Goal: Book appointment/travel/reservation

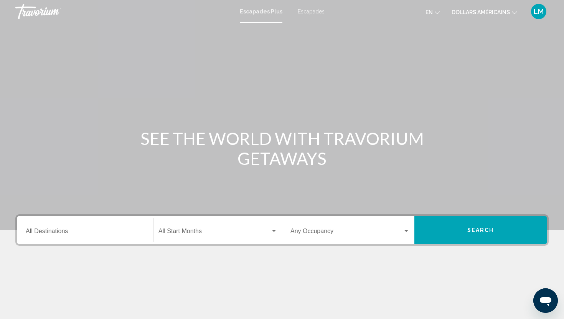
click at [434, 10] on button "en English Español Français Italiano Português русский" at bounding box center [433, 12] width 15 height 11
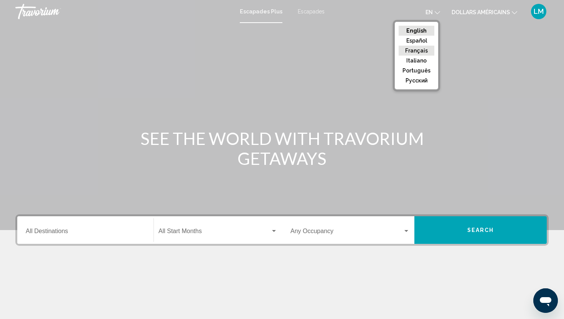
click at [424, 49] on button "Français" at bounding box center [417, 51] width 36 height 10
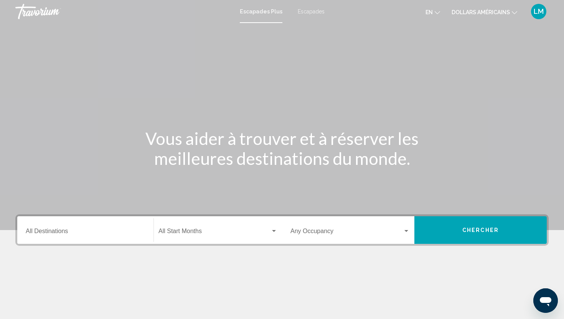
click at [473, 14] on font "dollars américains" at bounding box center [481, 12] width 58 height 6
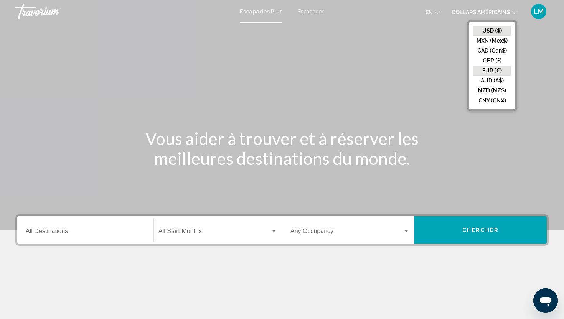
click at [486, 71] on button "EUR (€)" at bounding box center [492, 71] width 39 height 10
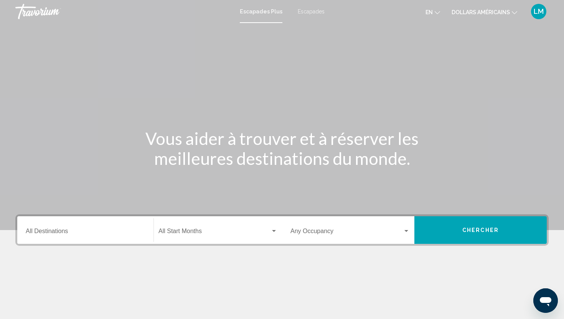
click at [431, 13] on font "en" at bounding box center [429, 12] width 7 height 6
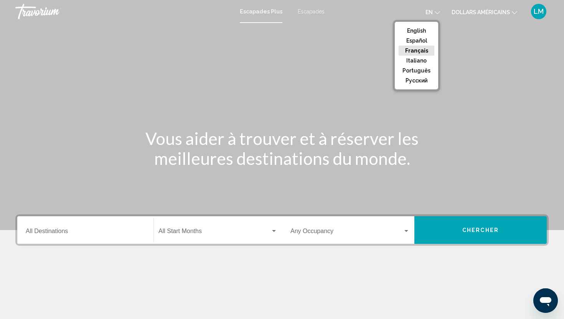
click at [422, 51] on button "Français" at bounding box center [417, 51] width 36 height 10
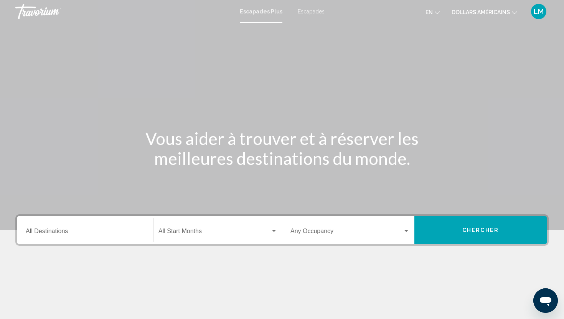
click at [455, 10] on font "dollars américains" at bounding box center [481, 12] width 58 height 6
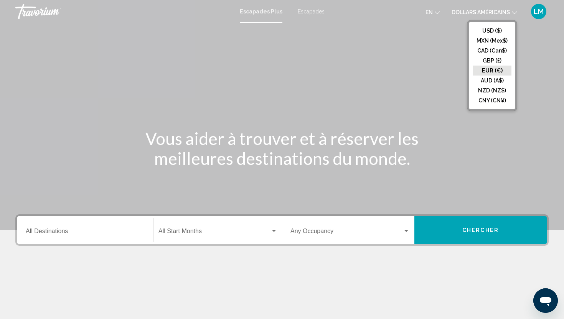
click at [251, 132] on h1 "Vous aider à trouver et à réserver les meilleures destinations du monde." at bounding box center [282, 149] width 288 height 40
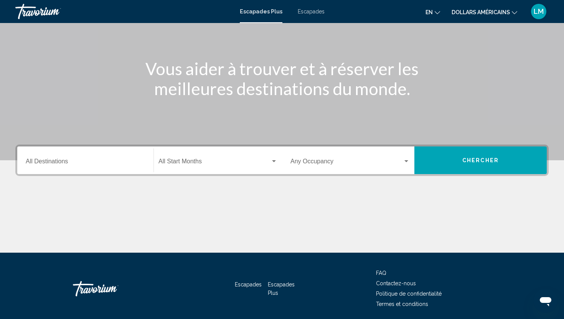
click at [96, 154] on div "Destination All Destinations" at bounding box center [85, 161] width 119 height 24
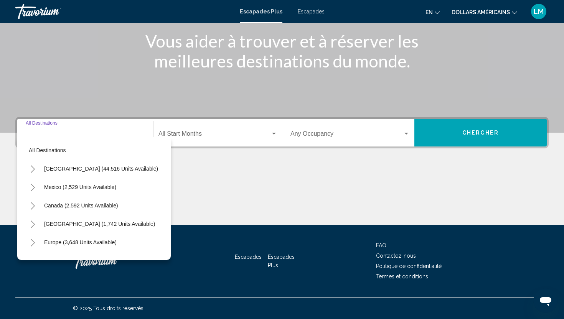
click at [178, 139] on div "Start Month All Start Months" at bounding box center [218, 133] width 119 height 24
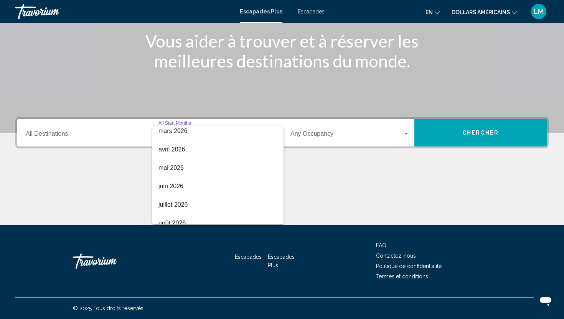
scroll to position [160, 0]
click at [301, 135] on div at bounding box center [282, 159] width 564 height 319
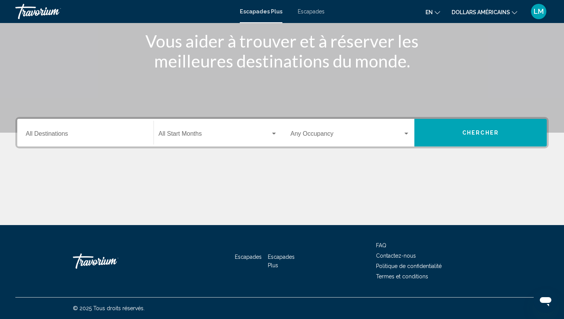
click at [354, 131] on div "Occupancy Any Occupancy" at bounding box center [350, 133] width 119 height 24
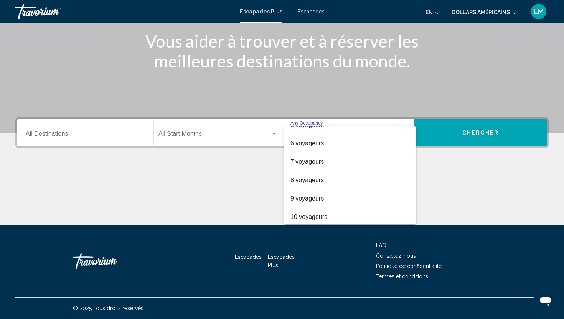
scroll to position [86, 0]
click at [194, 210] on div at bounding box center [282, 159] width 564 height 319
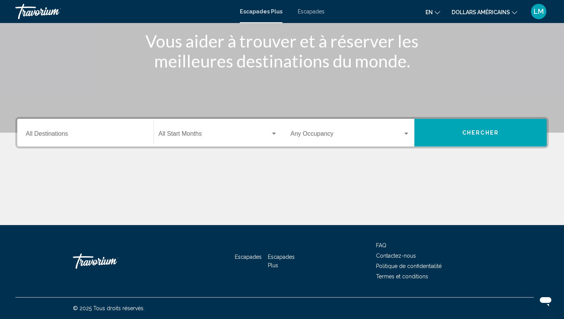
click at [309, 135] on span "Widget de recherche" at bounding box center [347, 135] width 112 height 7
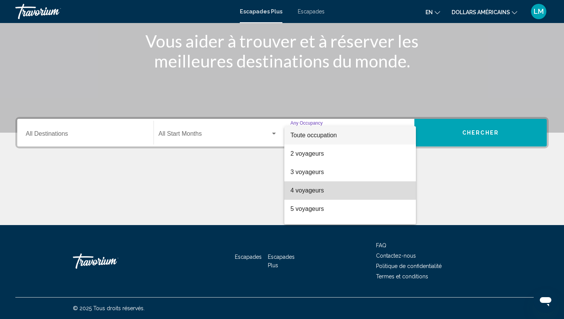
click at [306, 187] on font "4 voyageurs" at bounding box center [307, 190] width 33 height 7
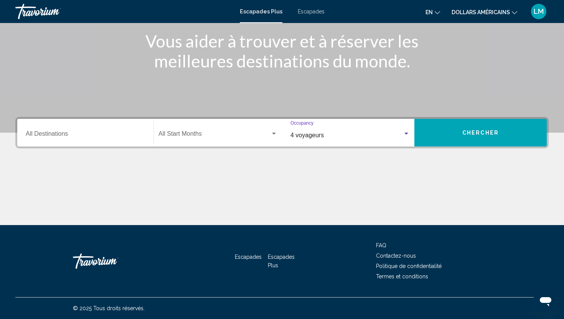
click at [467, 127] on button "Chercher" at bounding box center [481, 133] width 132 height 28
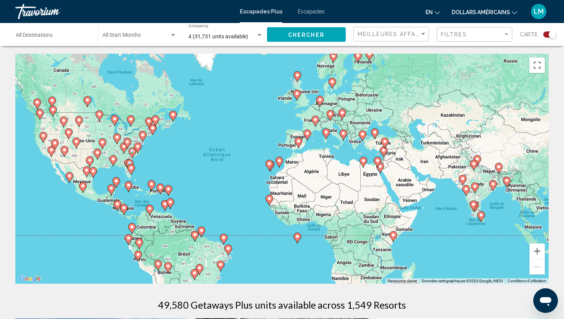
drag, startPoint x: 292, startPoint y: 198, endPoint x: 248, endPoint y: 196, distance: 43.4
click at [248, 196] on div "Pour activer le glissement avec le clavier, appuyez sur Alt+Entrée. Une fois ce…" at bounding box center [282, 169] width 534 height 230
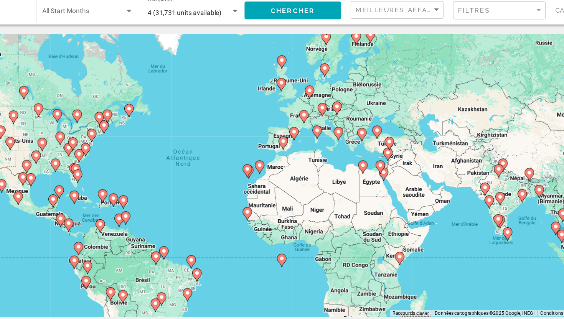
click at [362, 138] on icon "Contenu principal" at bounding box center [362, 136] width 7 height 10
type input "**********"
